Goal: Task Accomplishment & Management: Manage account settings

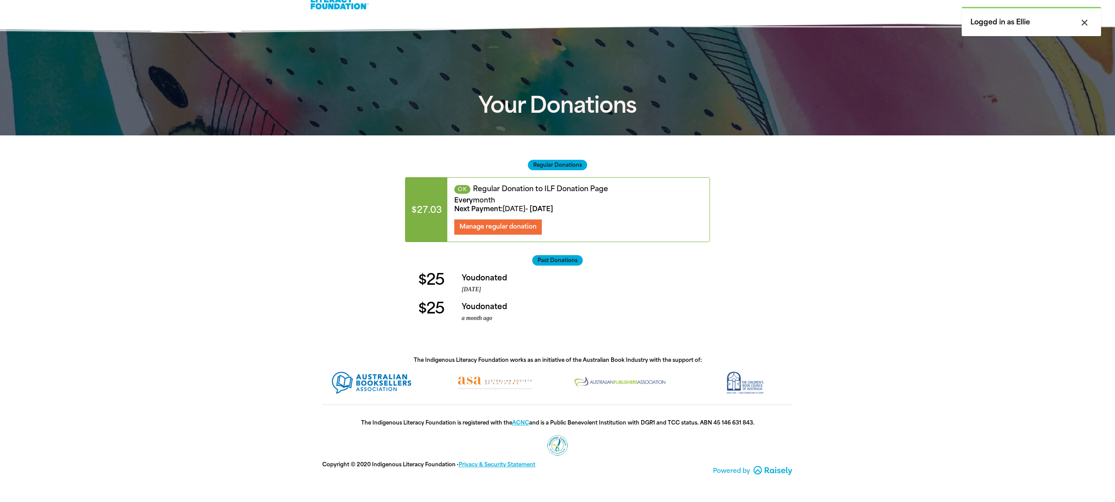
scroll to position [23, 0]
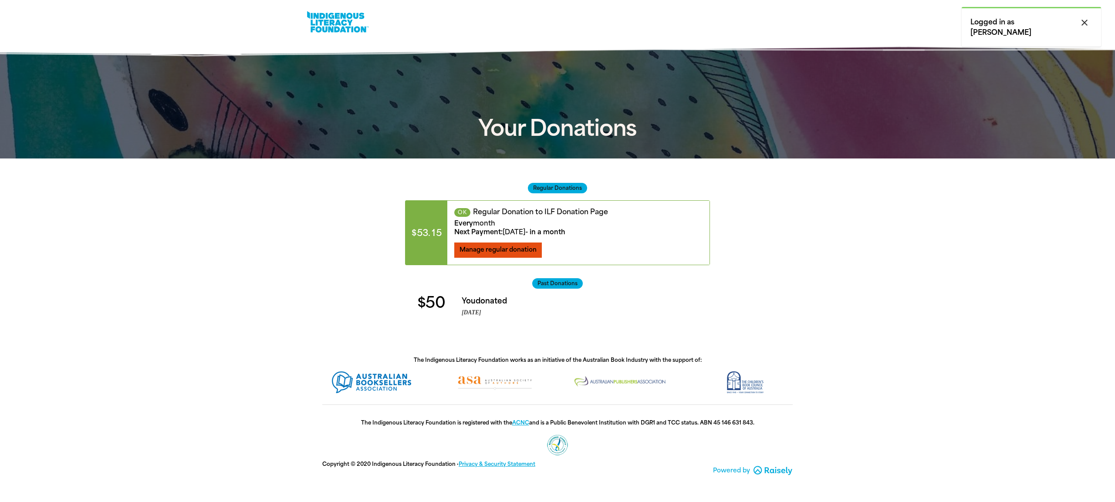
click at [512, 248] on span "Manage regular donation" at bounding box center [498, 249] width 77 height 7
select select "AUD"
select select "MONTH"
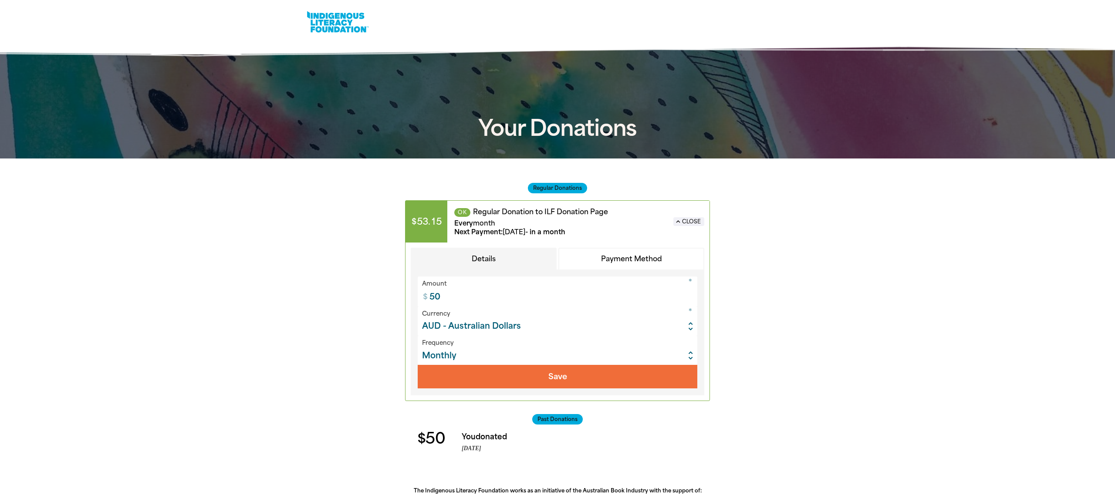
click at [609, 257] on button "Payment Method" at bounding box center [632, 259] width 146 height 23
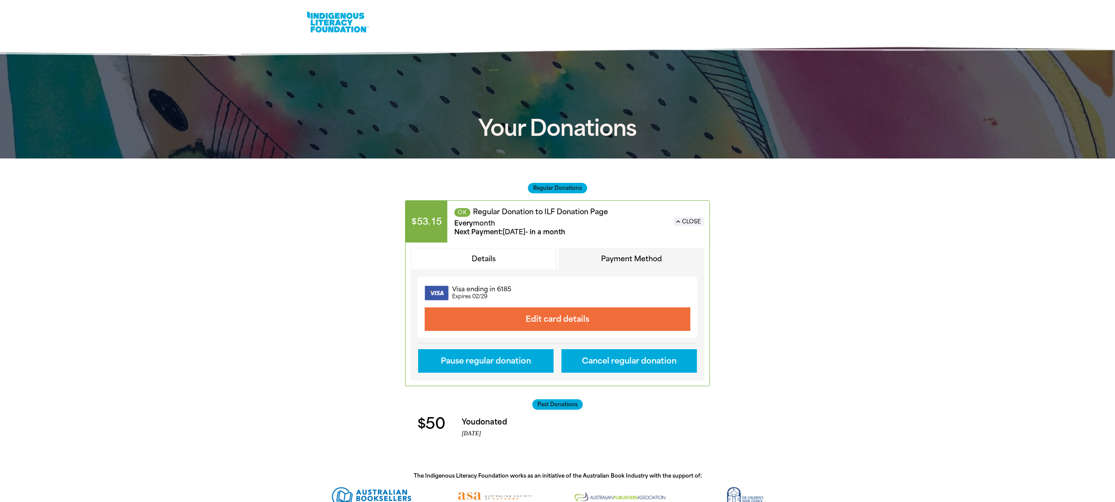
click at [826, 318] on div at bounding box center [557, 307] width 1115 height 297
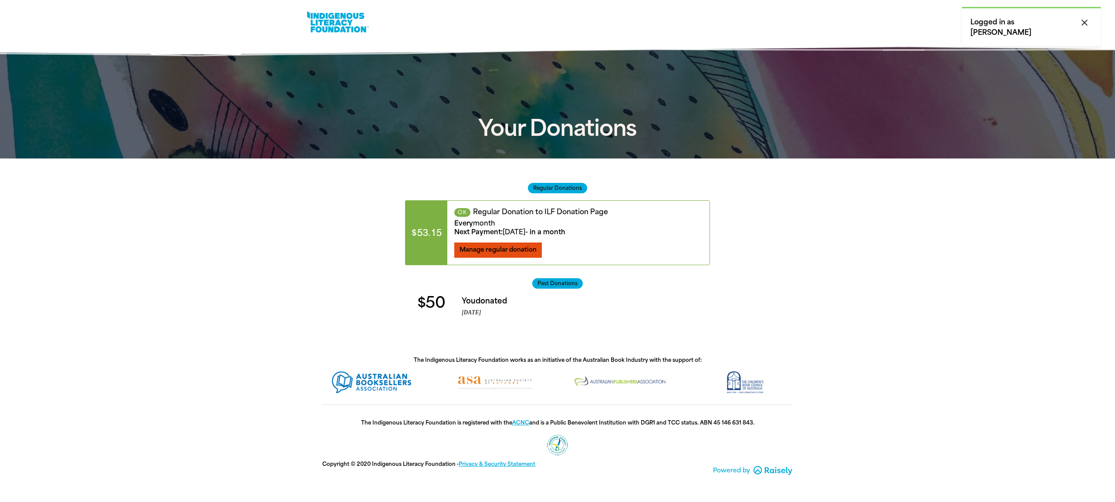
click at [527, 250] on span "Manage regular donation" at bounding box center [498, 249] width 77 height 7
select select "AUD"
select select "MONTH"
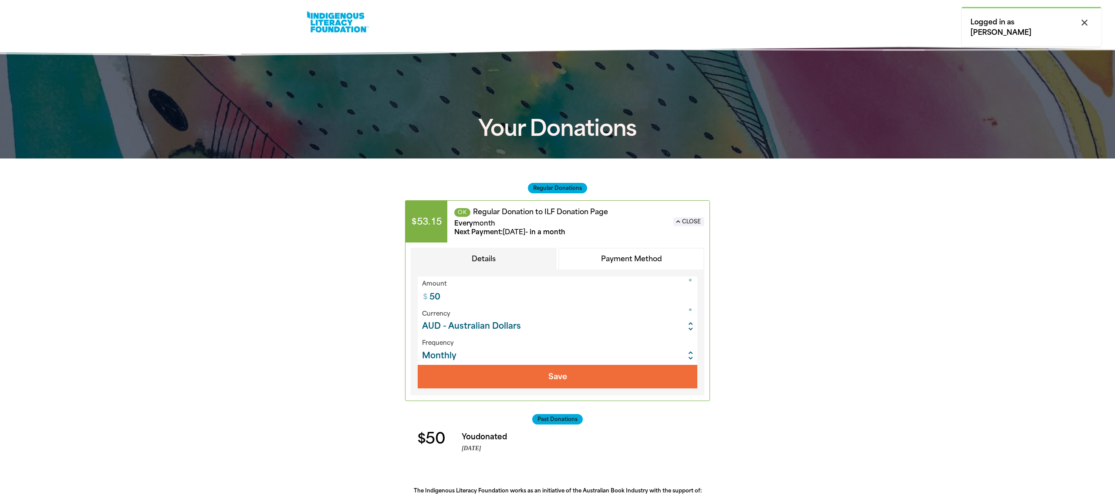
click at [631, 254] on button "Payment Method" at bounding box center [632, 259] width 146 height 23
